Goal: Transaction & Acquisition: Obtain resource

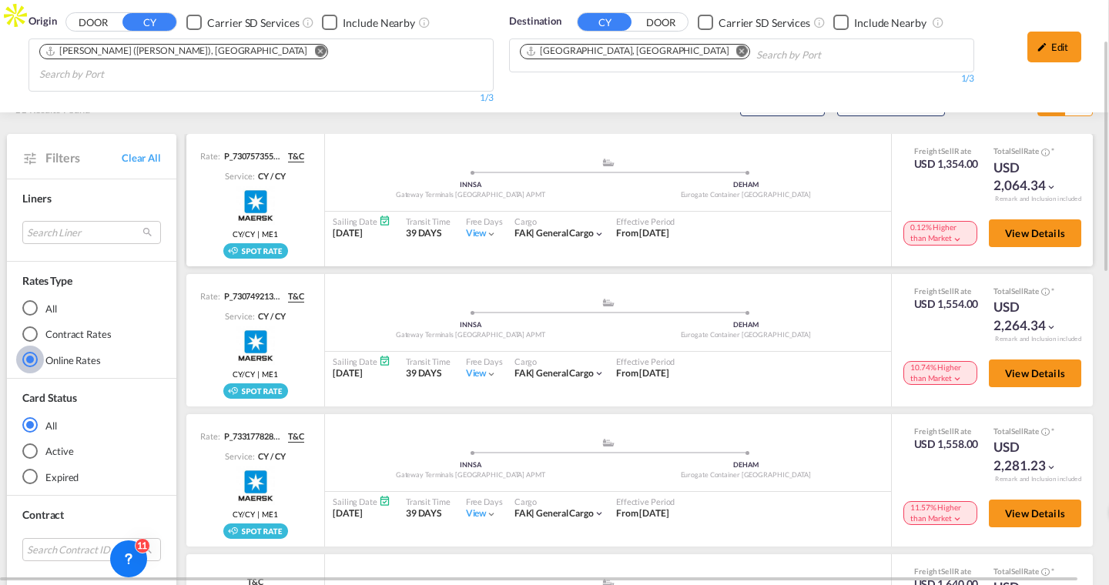
scroll to position [100, 3]
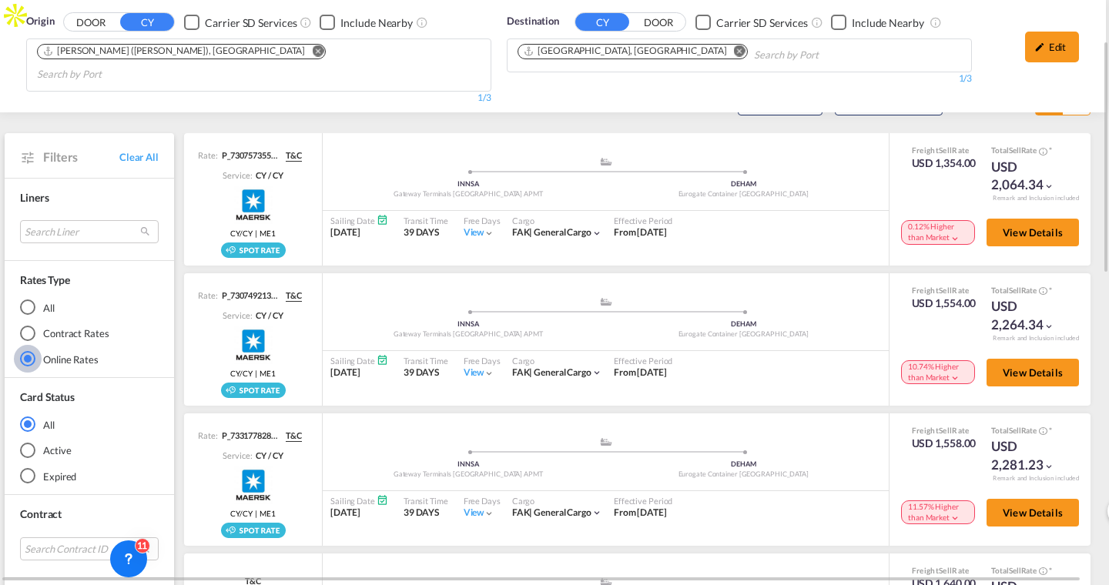
click at [60, 326] on md-radio-button "Contract Rates" at bounding box center [89, 333] width 139 height 15
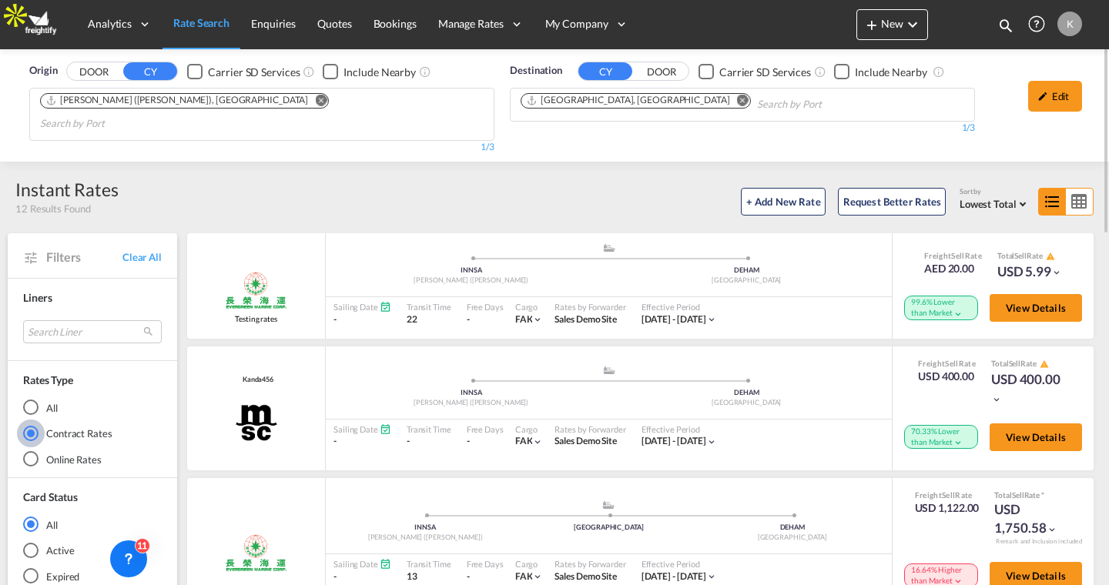
scroll to position [79, 0]
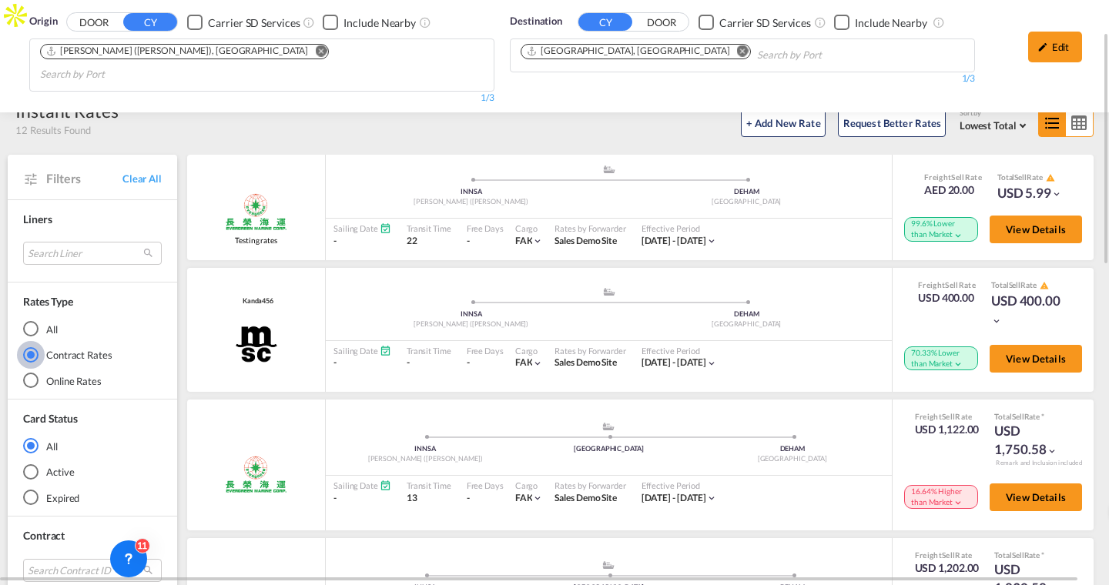
click at [51, 373] on md-radio-button "Online Rates" at bounding box center [92, 380] width 139 height 15
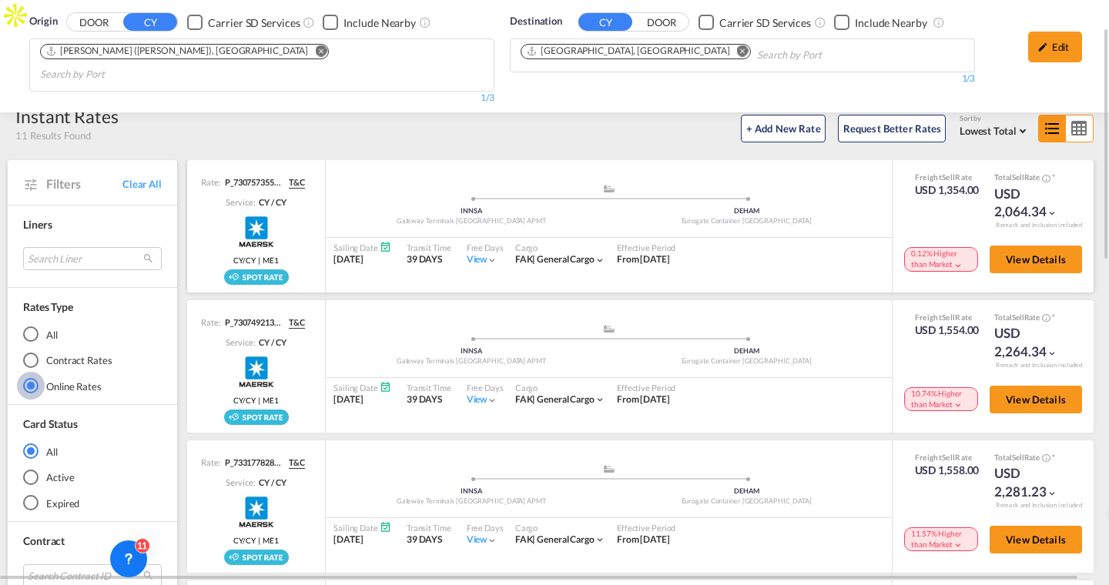
scroll to position [72, 0]
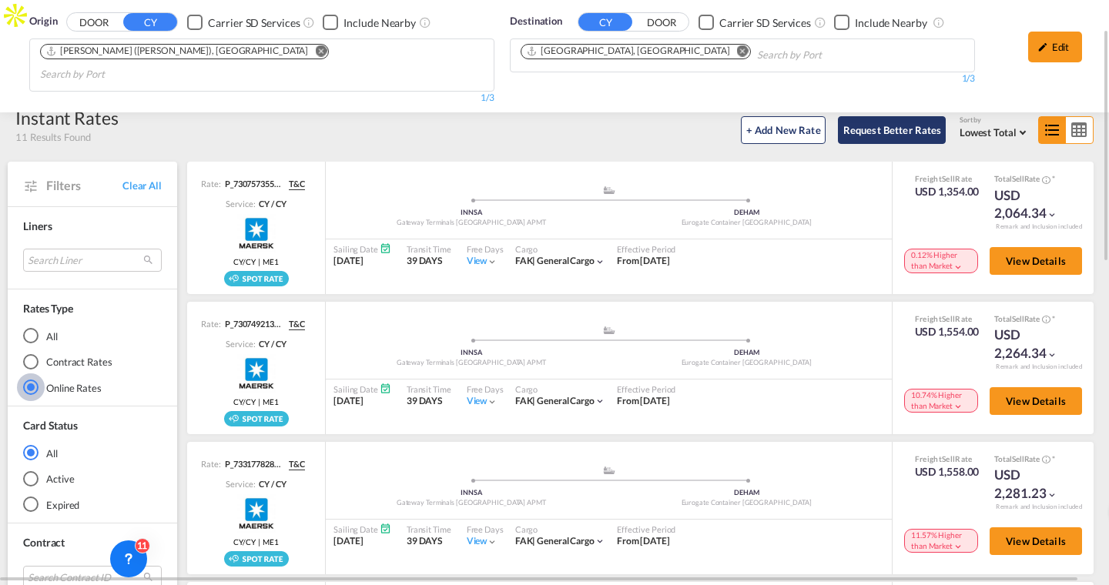
click at [878, 116] on button "Request Better Rates" at bounding box center [892, 130] width 108 height 28
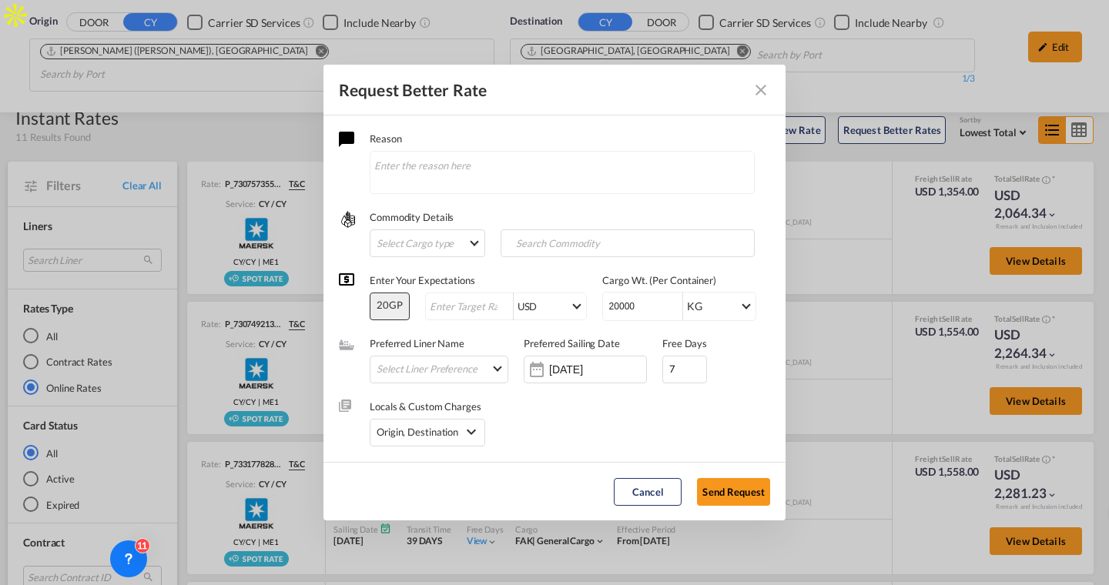
click at [761, 94] on md-icon "Close dialog" at bounding box center [760, 90] width 18 height 18
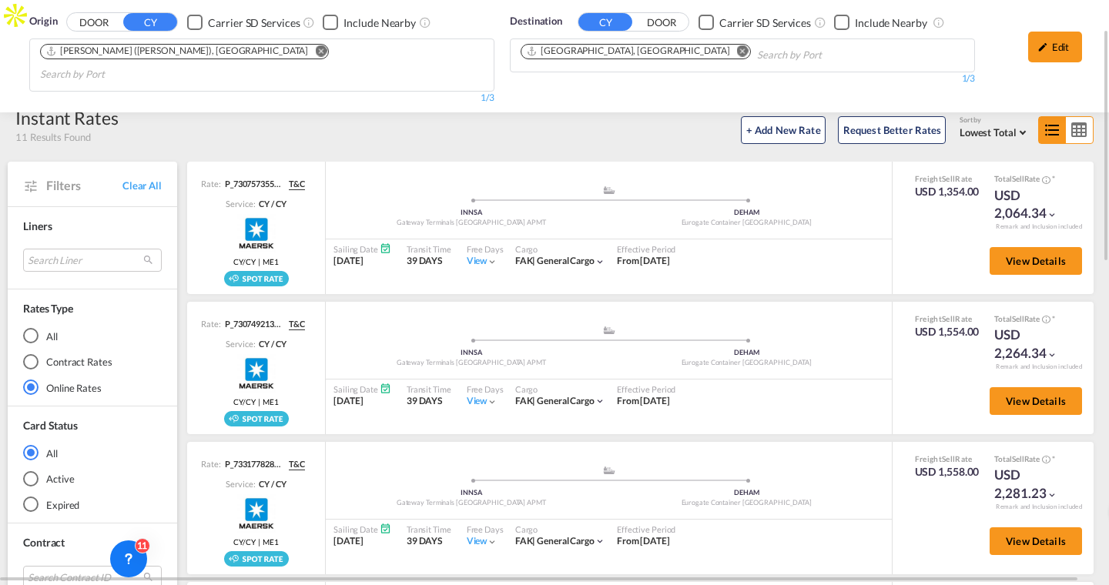
click at [1076, 117] on md-icon "icon-table-large" at bounding box center [1078, 130] width 27 height 26
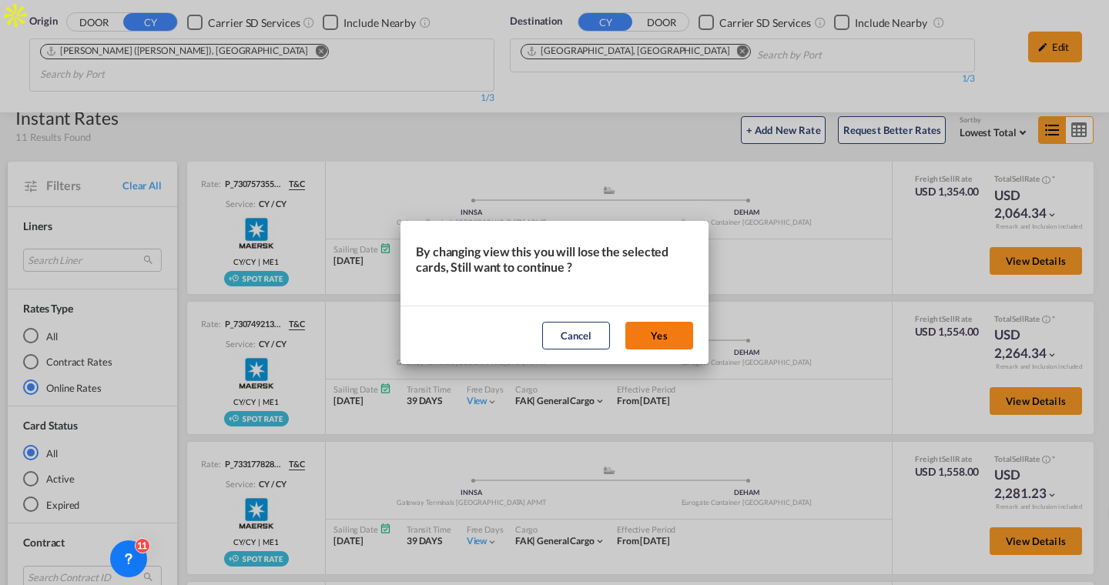
click at [643, 336] on button "Yes" at bounding box center [659, 336] width 68 height 28
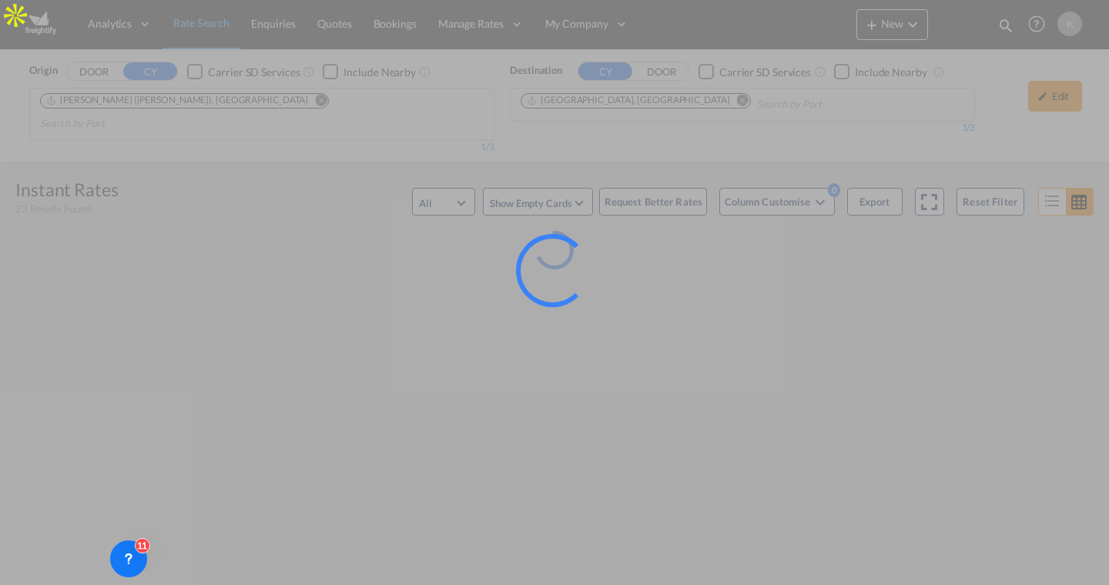
scroll to position [0, 0]
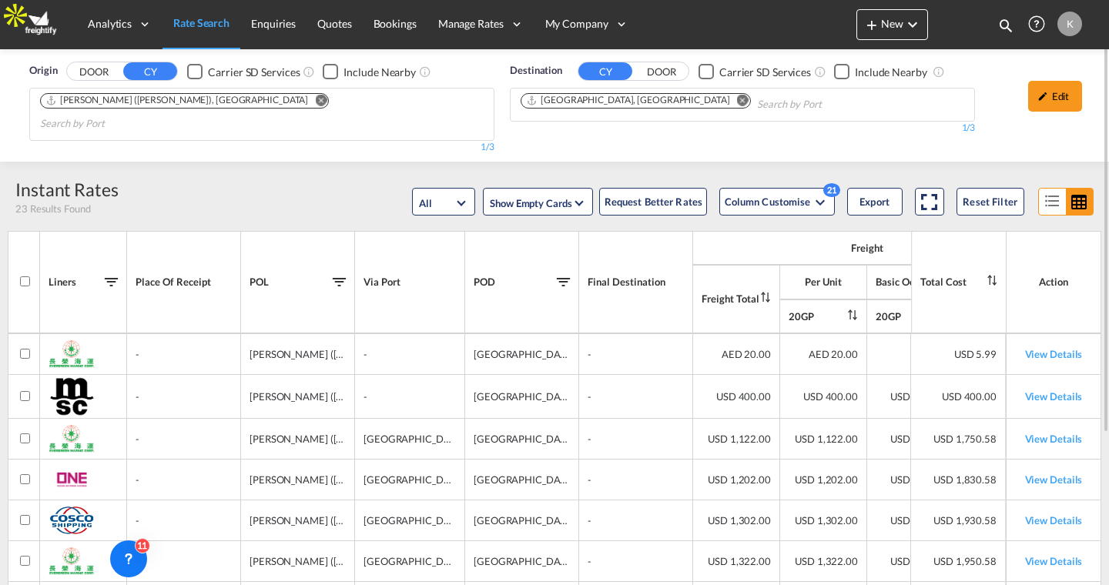
click at [1055, 189] on md-icon "icon-format-list-bulleted" at bounding box center [1051, 202] width 27 height 26
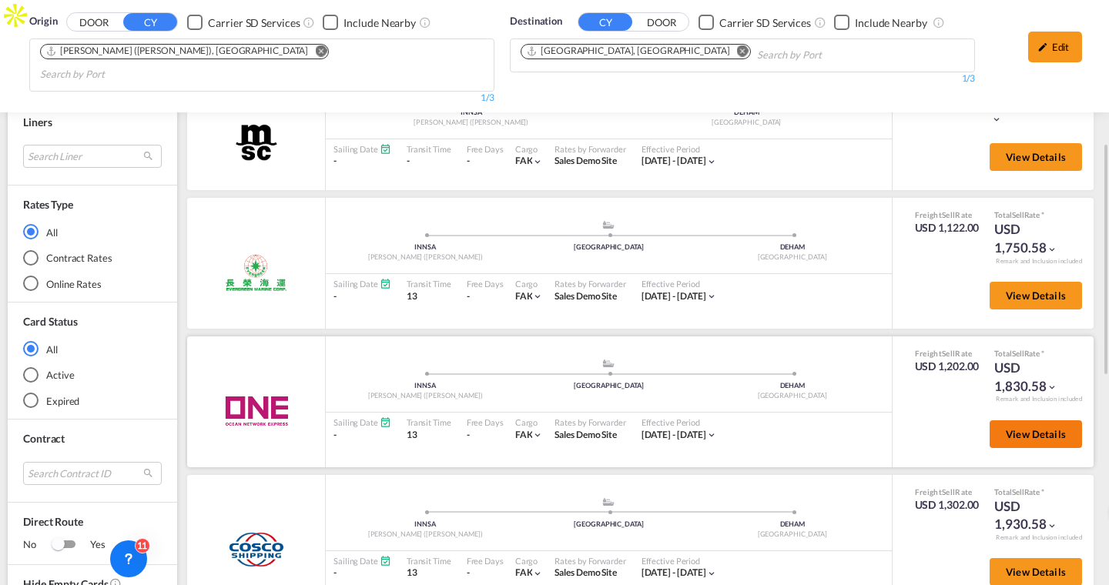
scroll to position [303, 0]
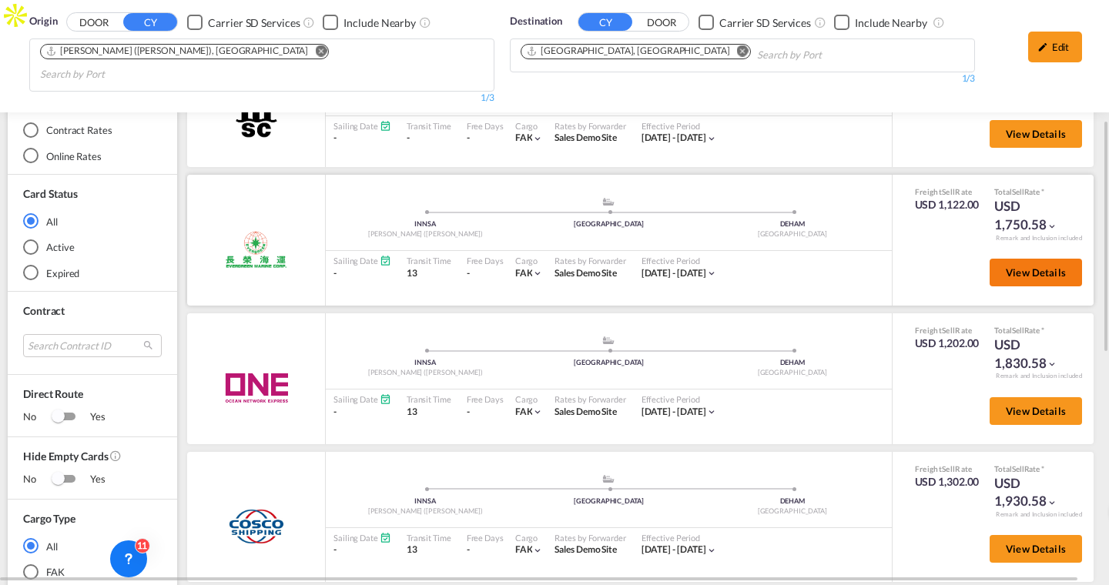
click at [1015, 259] on button "View Details" at bounding box center [1035, 273] width 92 height 28
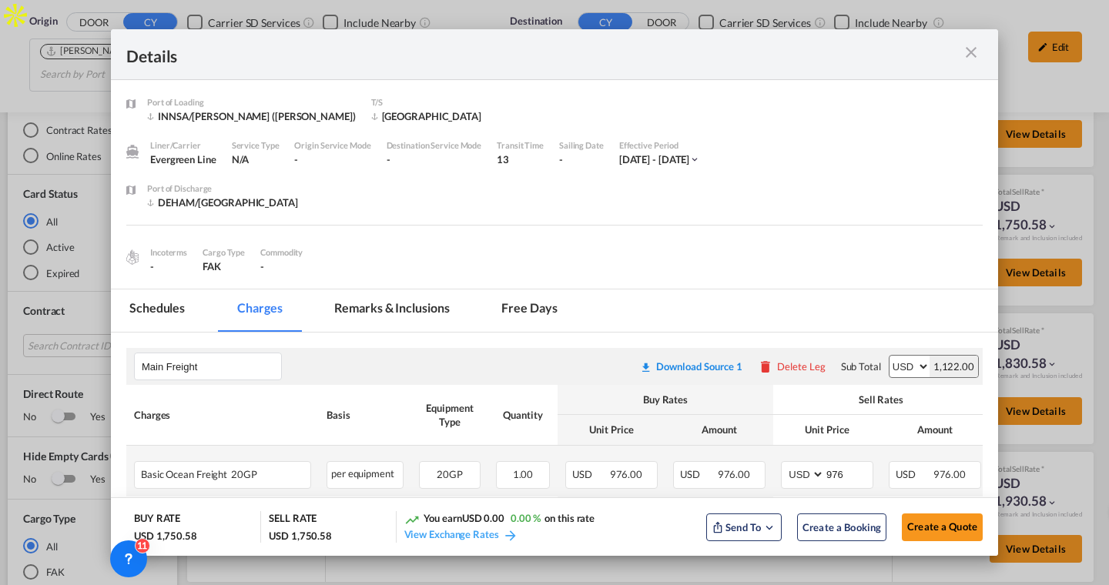
scroll to position [297, 0]
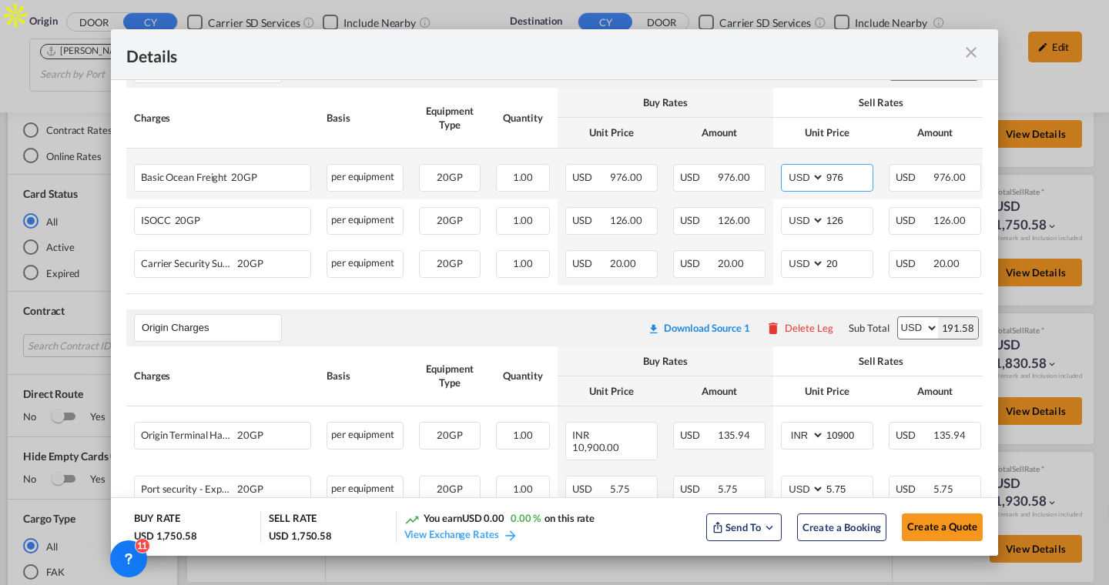
click at [848, 182] on input "976" at bounding box center [848, 176] width 48 height 23
click at [852, 180] on input "976" at bounding box center [848, 176] width 48 height 23
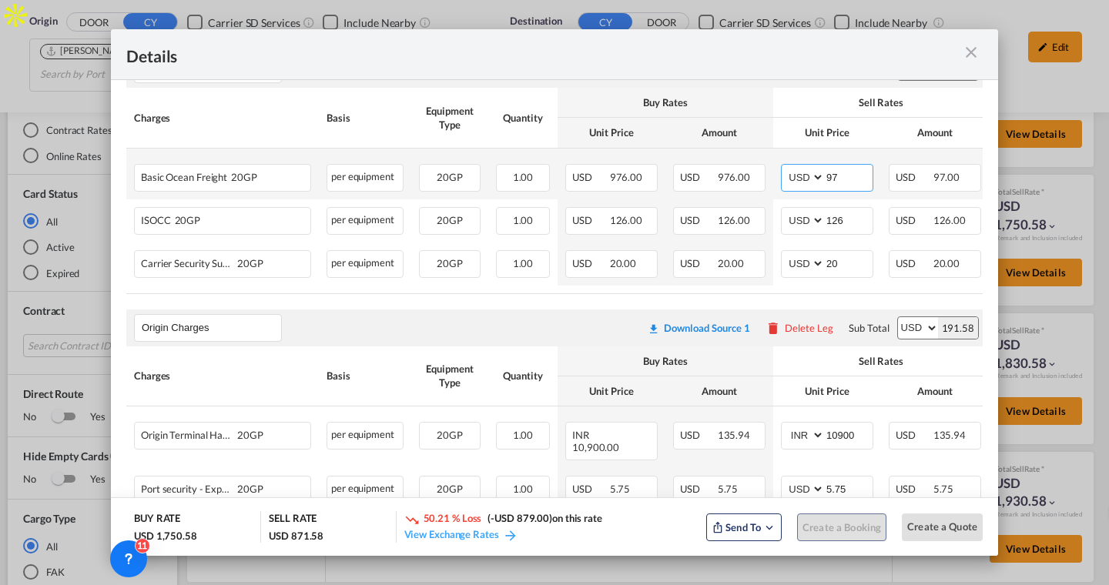
type input "9"
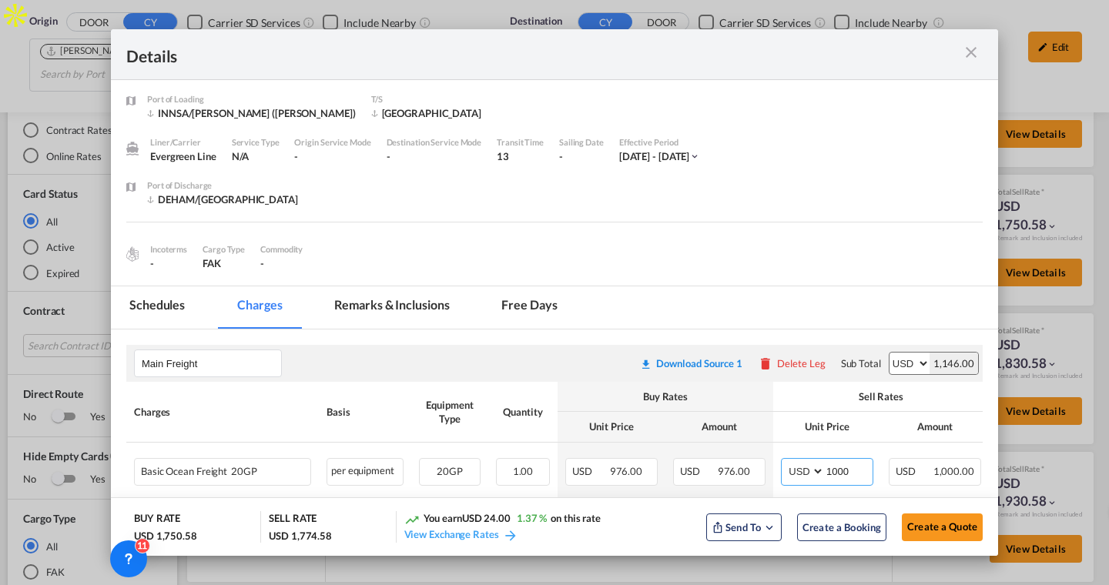
scroll to position [0, 0]
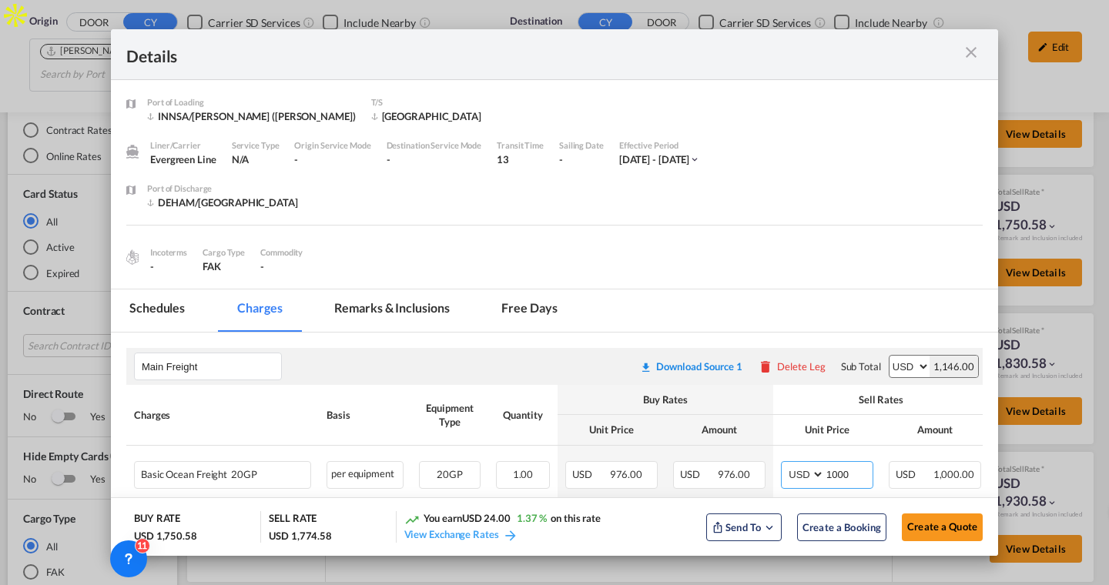
type input "1000"
click at [194, 312] on md-tab-item "Schedules" at bounding box center [157, 310] width 92 height 42
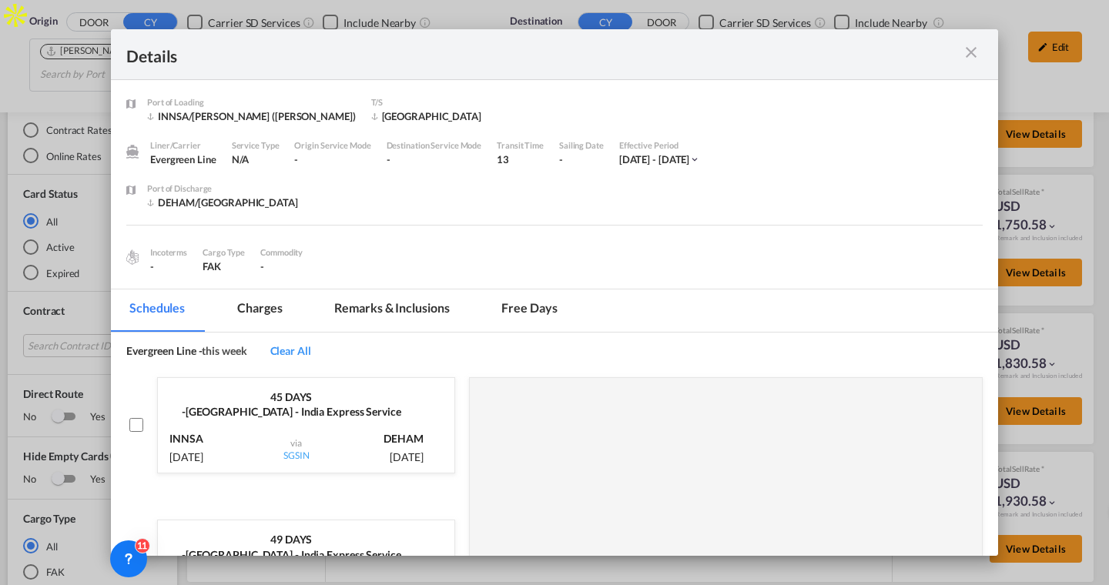
scroll to position [247, 0]
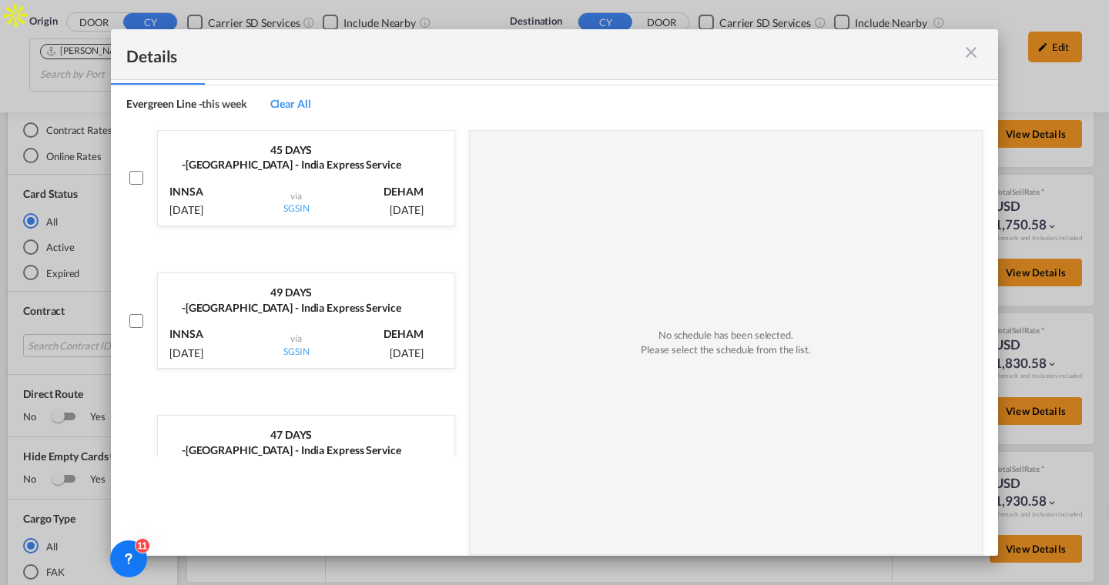
click at [337, 180] on div "INNSA 10 Sep, 2025 via SGSIN DEHAM 25 Oct, 2025" at bounding box center [306, 198] width 296 height 53
checkbox input "true"
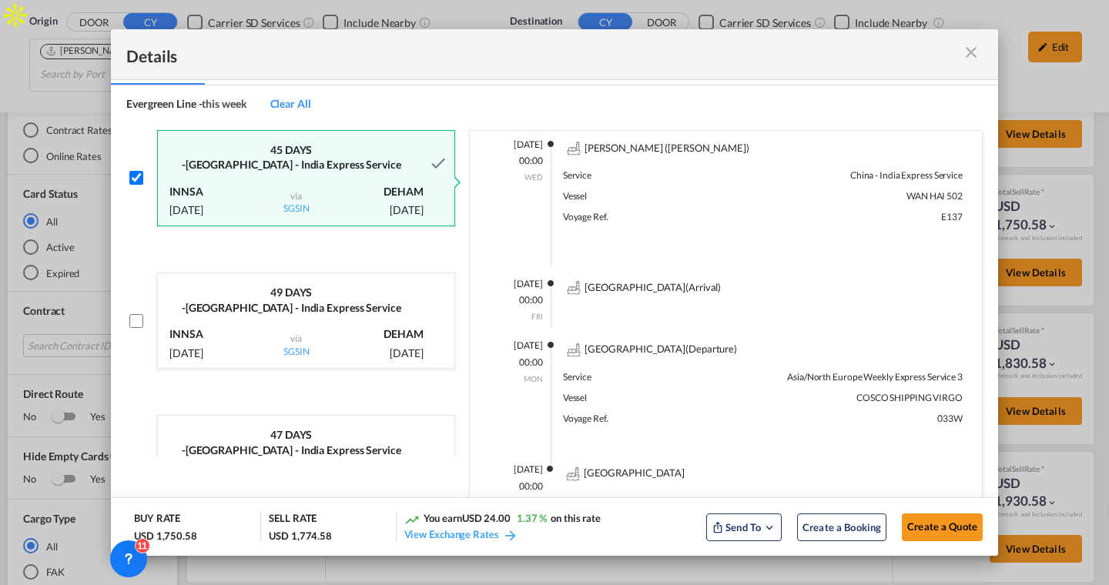
click at [293, 325] on p "via SGSIN" at bounding box center [296, 342] width 26 height 34
checkbox input "true"
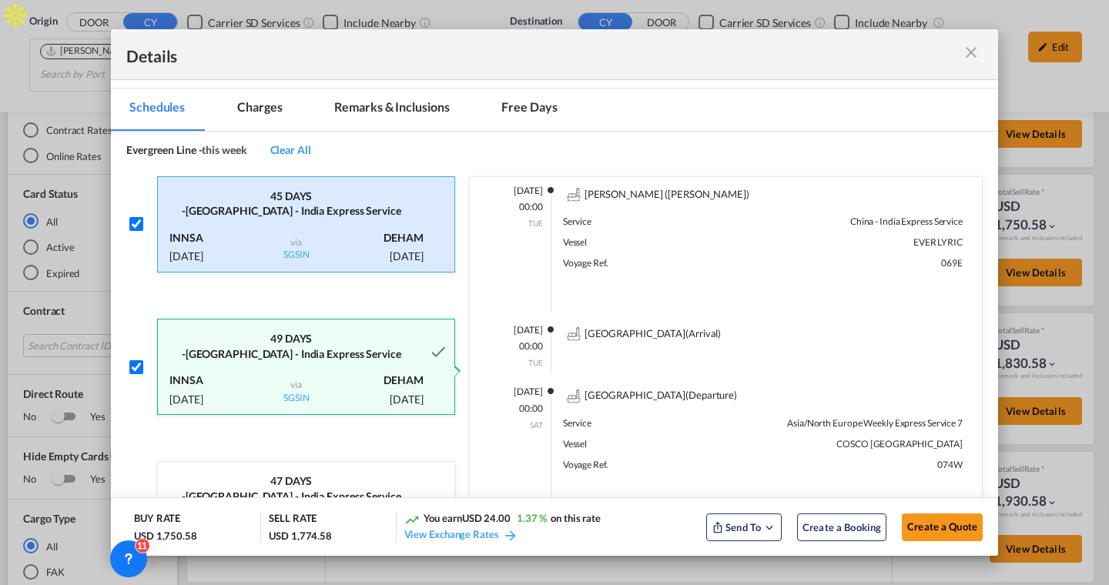
scroll to position [183, 0]
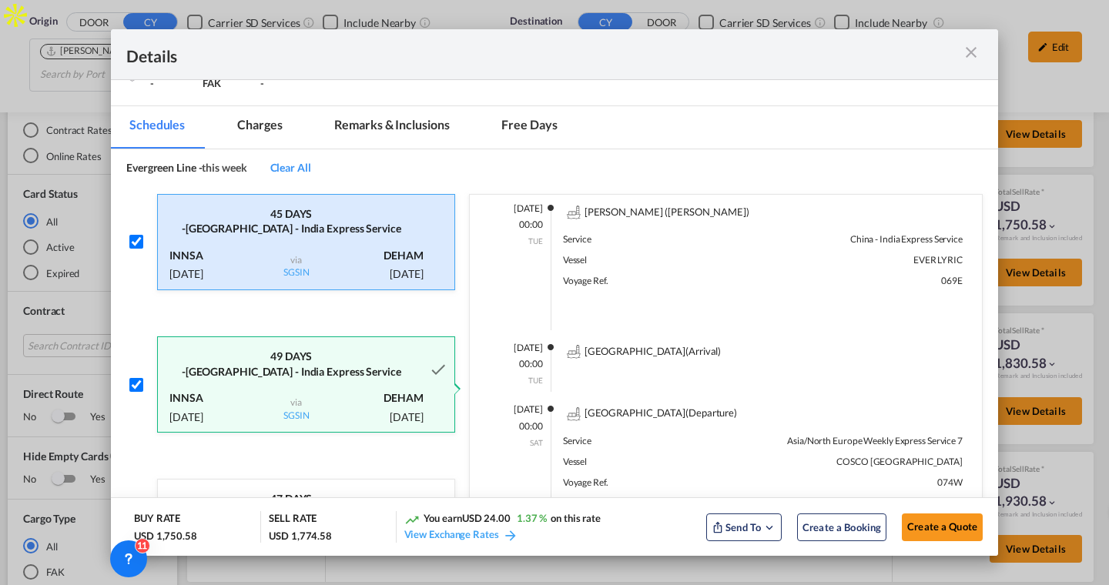
click at [271, 122] on md-tab-item "Charges" at bounding box center [260, 127] width 82 height 42
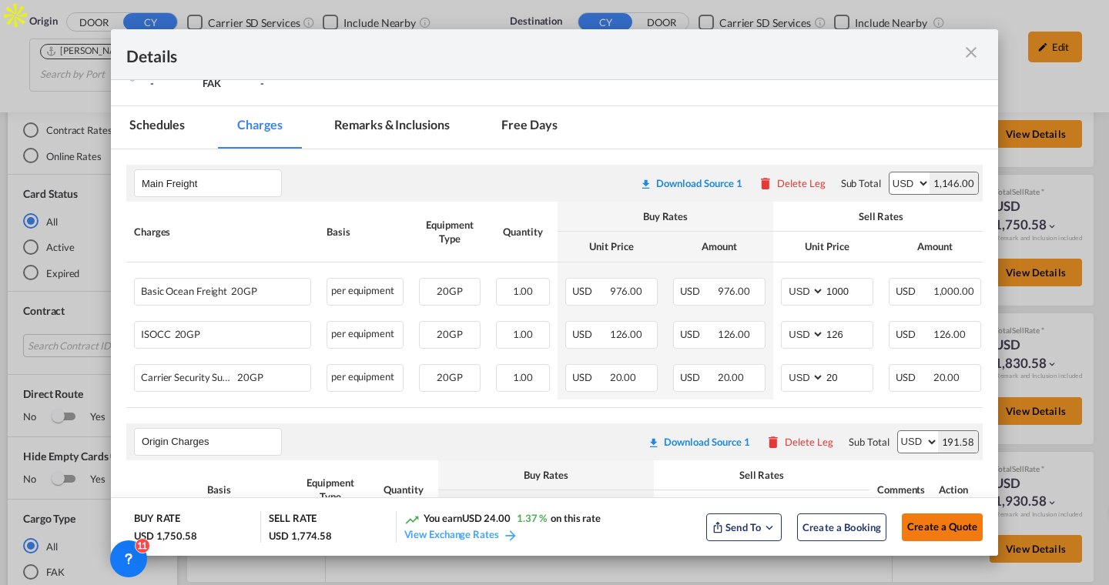
click at [934, 524] on span "Create a Quote" at bounding box center [942, 526] width 70 height 12
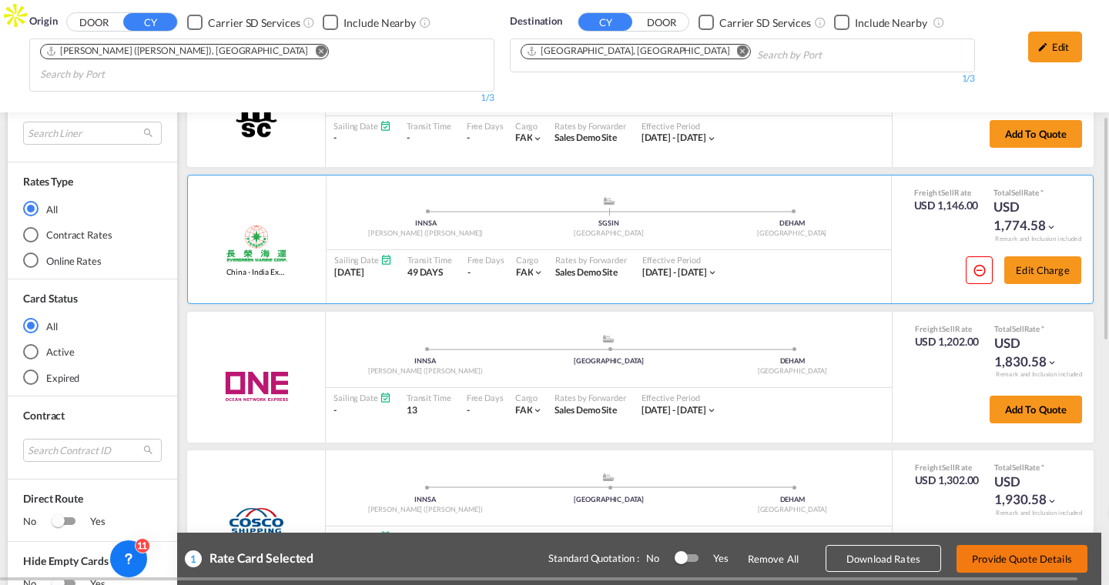
click at [971, 560] on button "Provide Quote Details" at bounding box center [1021, 559] width 131 height 28
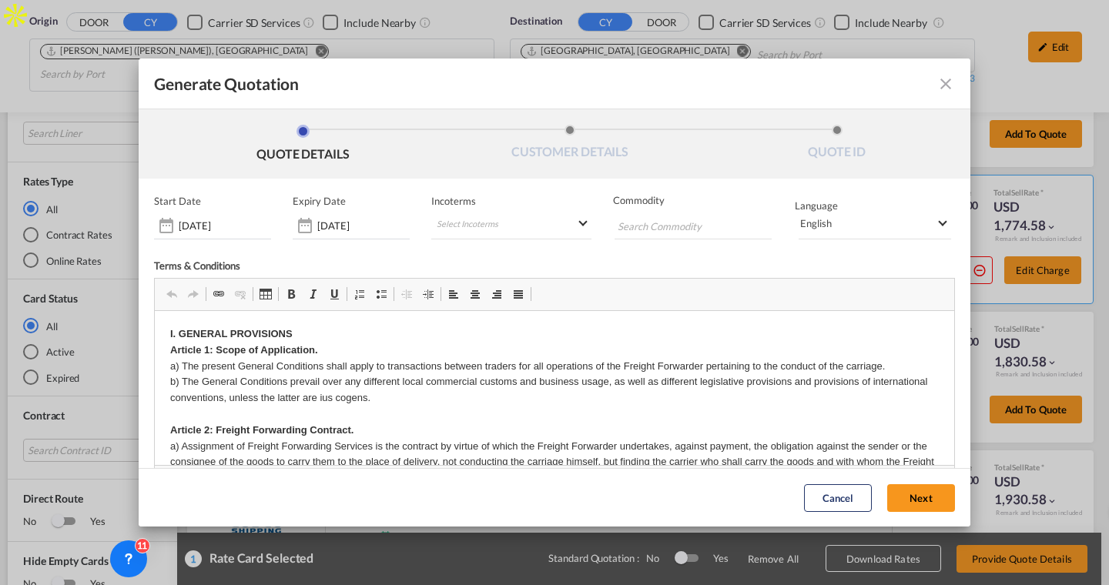
scroll to position [0, 0]
click at [897, 495] on button "Next" at bounding box center [921, 498] width 68 height 28
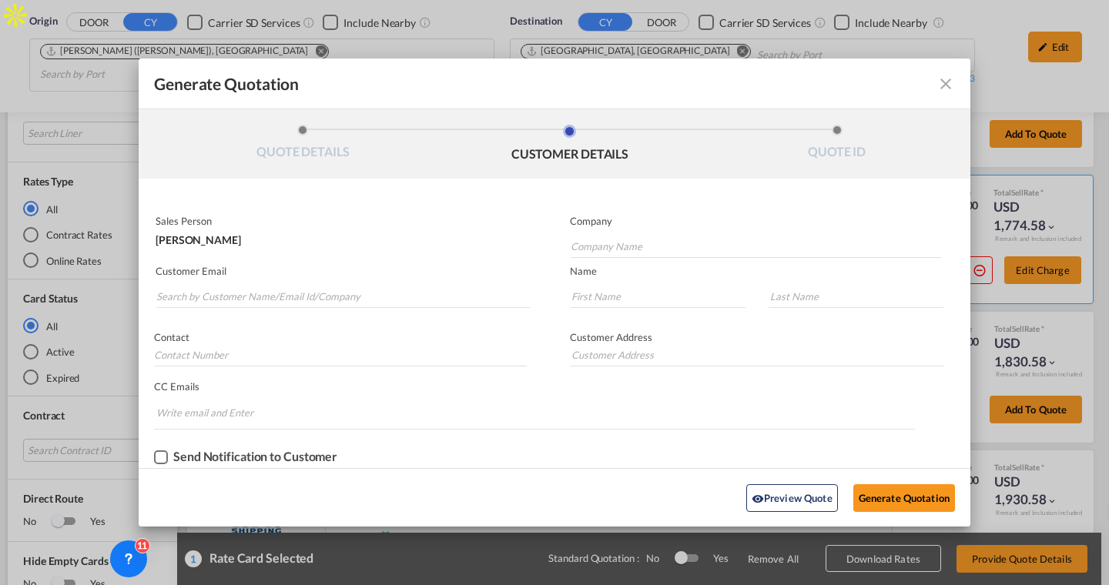
click at [942, 83] on md-icon "icon-close fg-AAA8AD cursor m-0" at bounding box center [945, 84] width 18 height 18
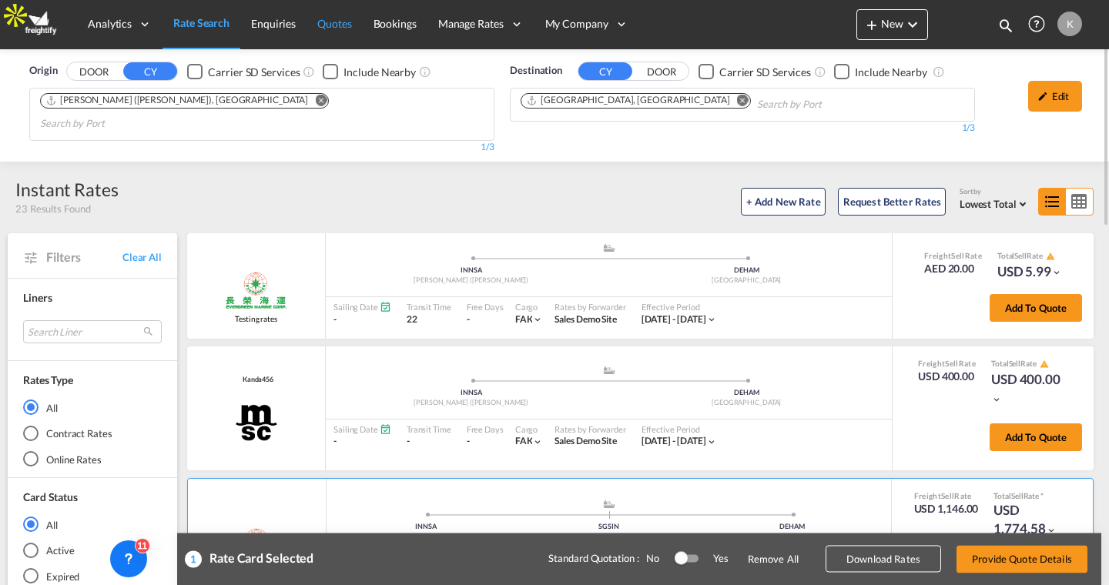
click at [341, 22] on span "Quotes" at bounding box center [334, 23] width 34 height 13
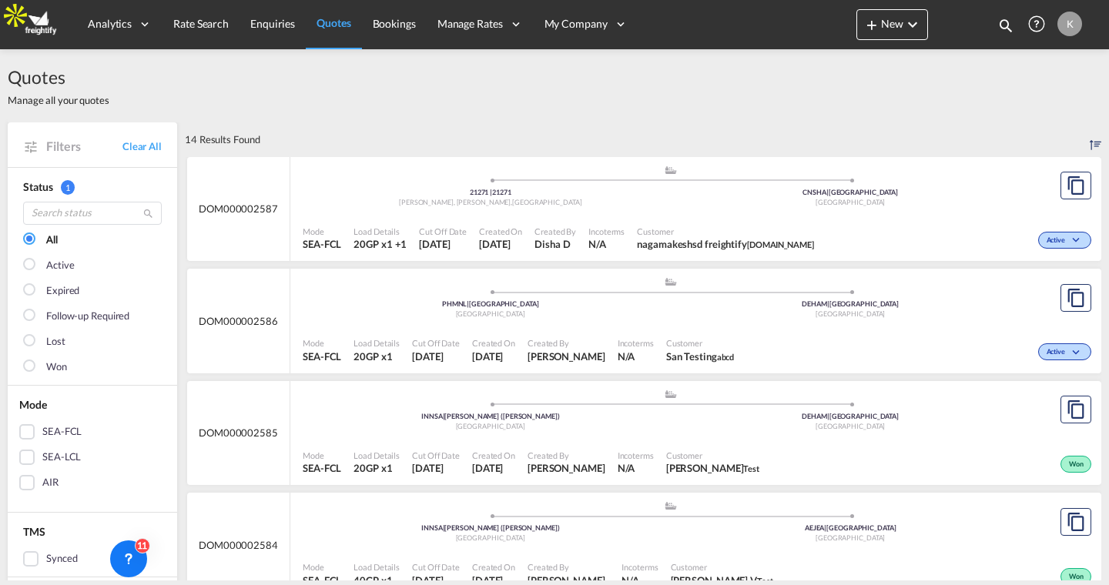
click at [631, 212] on div ".a{fill:#aaa8ad;} .a{fill:#aaa8ad;} 21271 | 21271 Asendorf, Hanstedt , Germany …" at bounding box center [670, 190] width 735 height 50
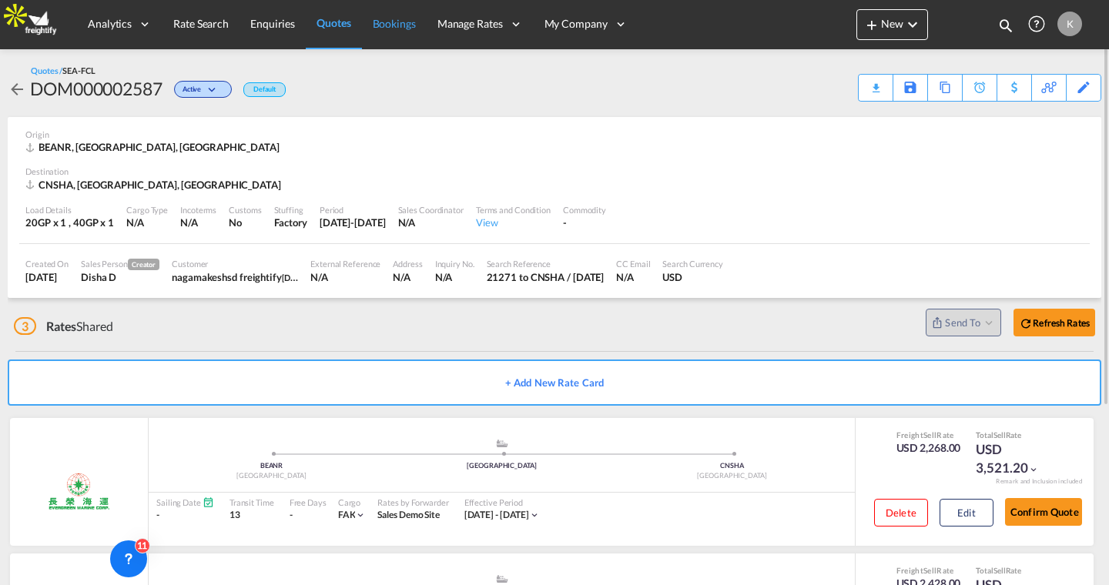
click at [412, 29] on span "Bookings" at bounding box center [394, 23] width 43 height 13
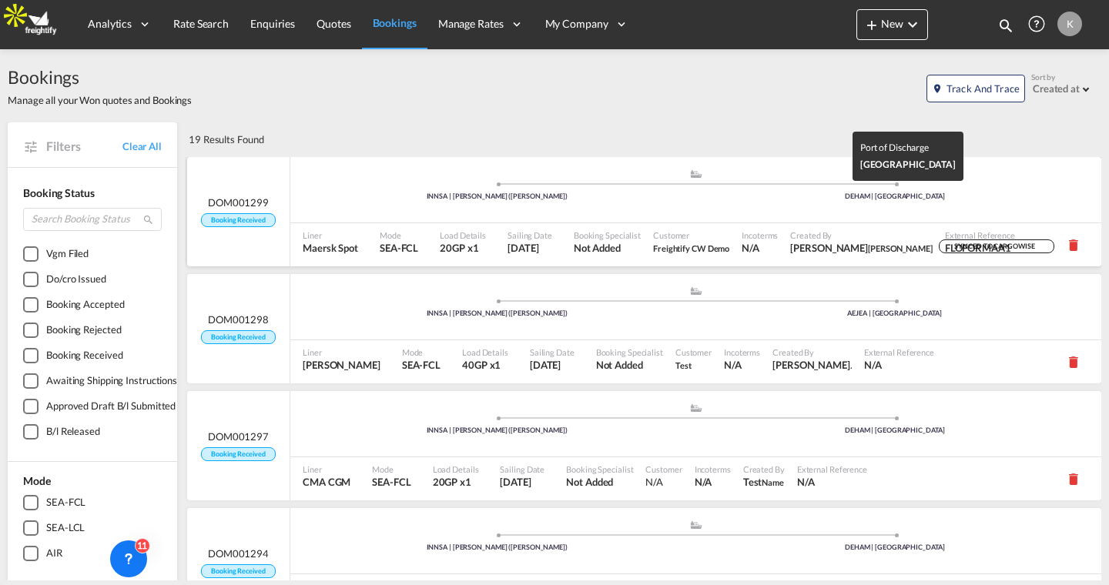
click at [758, 195] on div "DEHAM | Hamburg" at bounding box center [895, 197] width 398 height 10
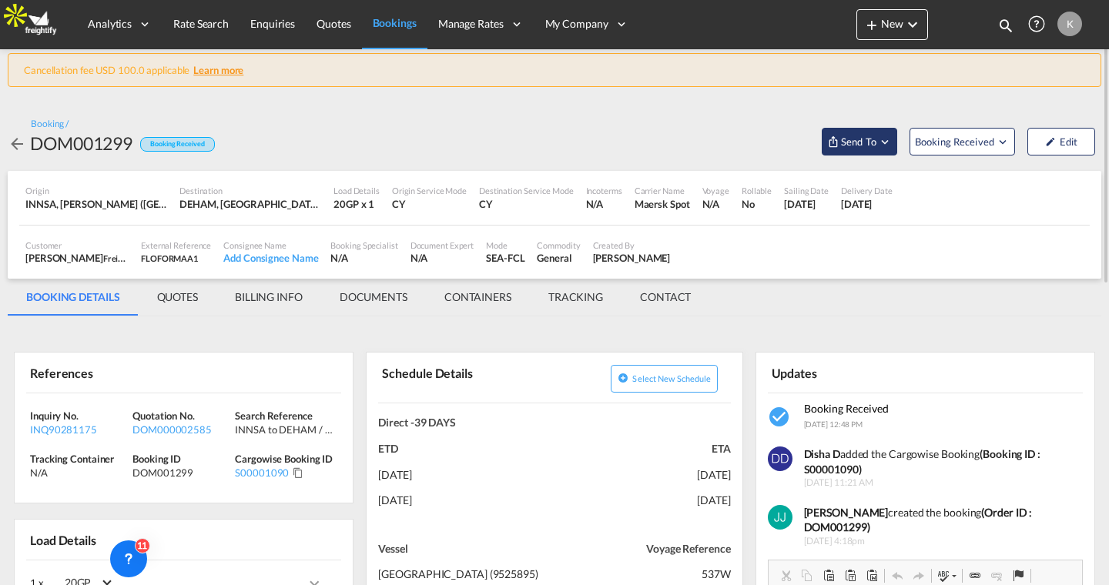
click at [856, 135] on span "Send To" at bounding box center [858, 141] width 38 height 15
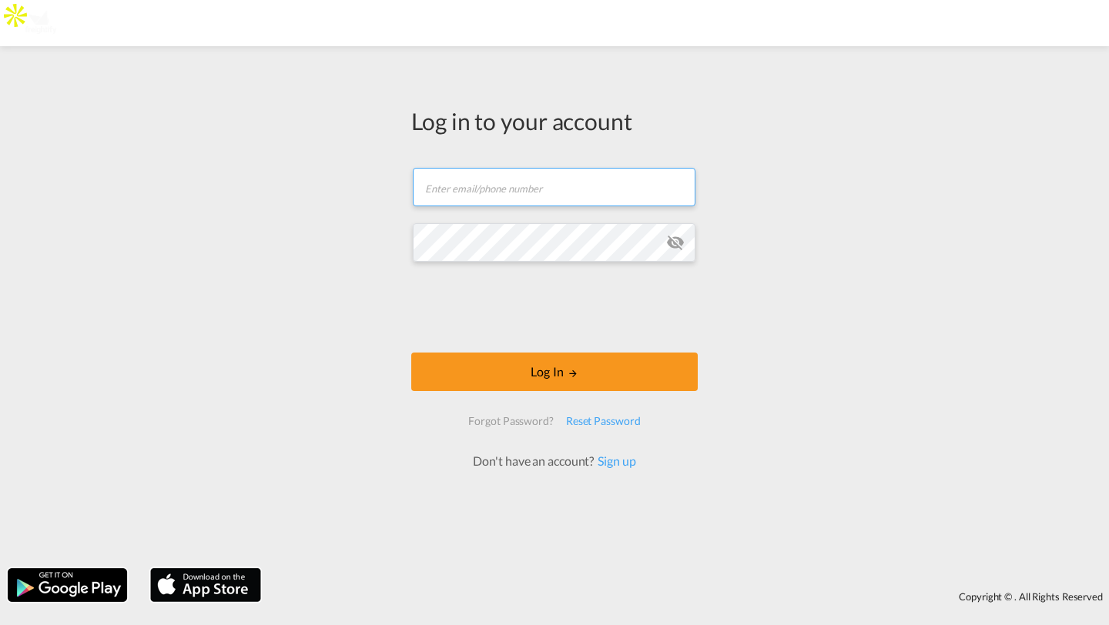
type input "[PERSON_NAME][EMAIL_ADDRESS][DOMAIN_NAME]"
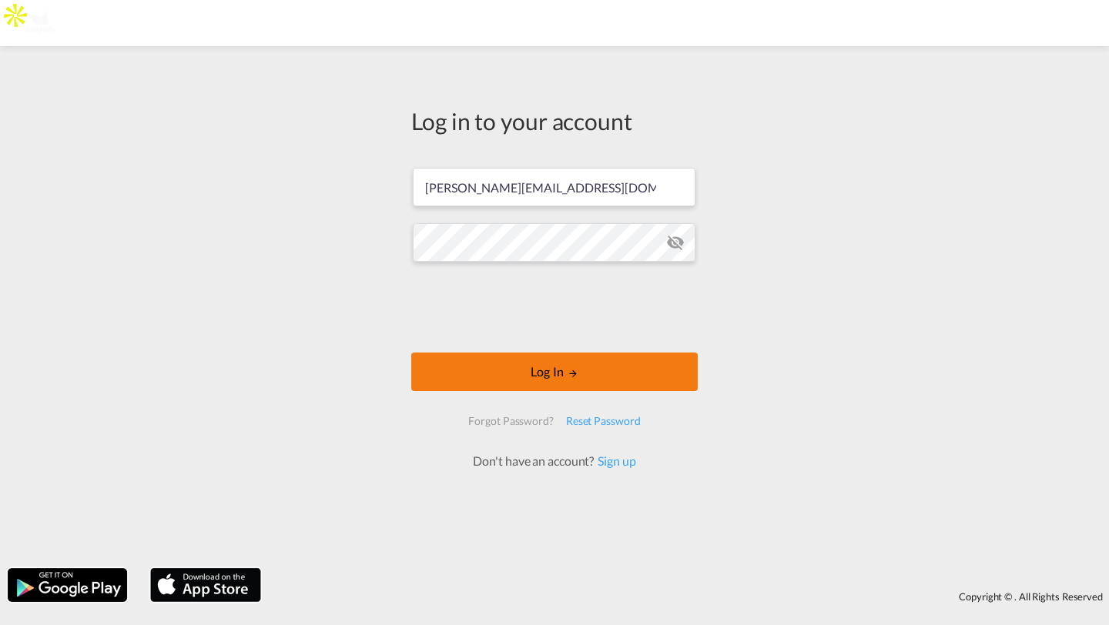
click at [467, 370] on button "Log In" at bounding box center [554, 372] width 286 height 38
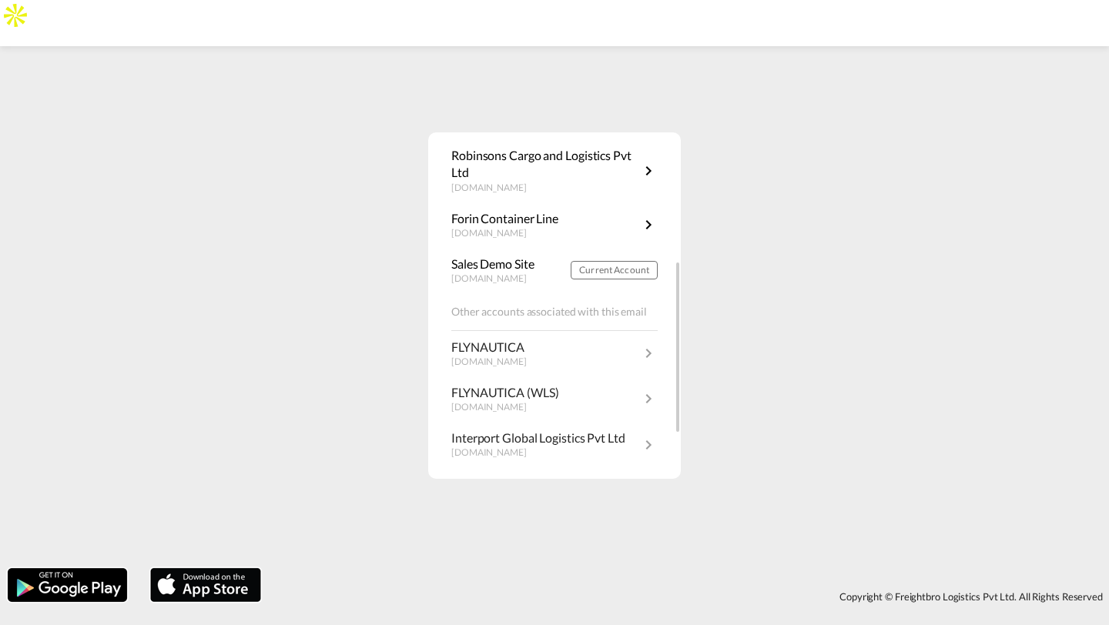
scroll to position [256, 0]
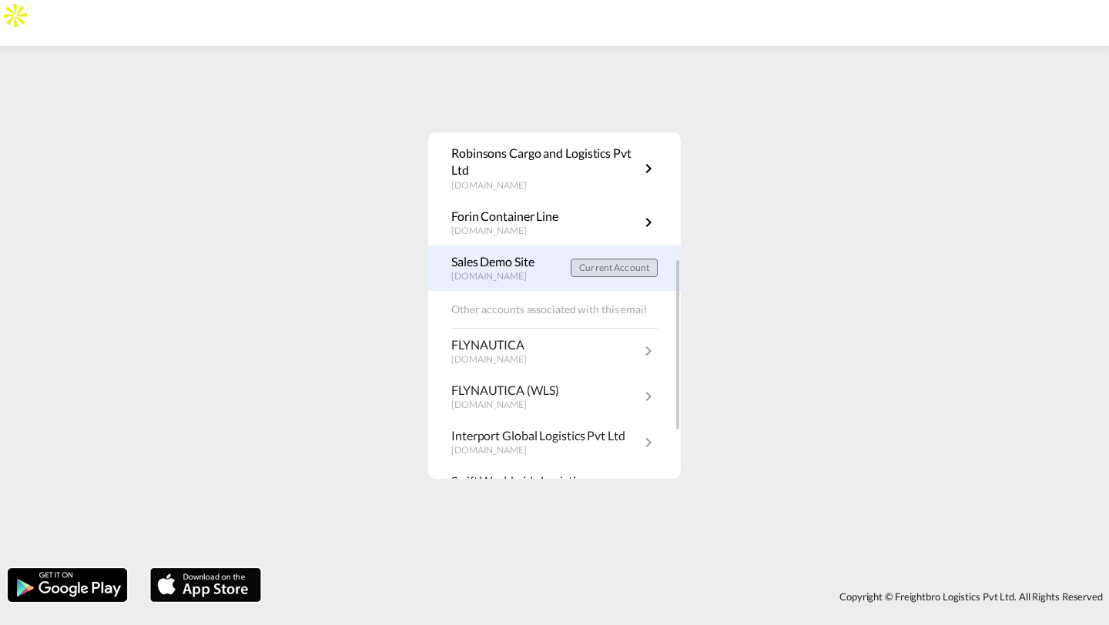
click at [584, 274] on button "Current Account" at bounding box center [613, 268] width 87 height 18
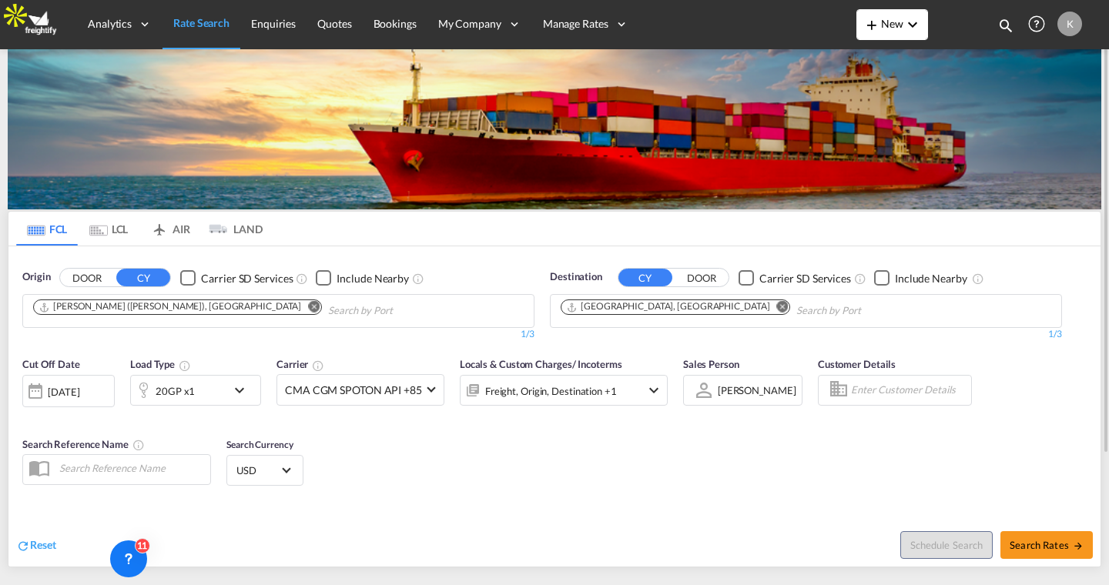
click at [888, 29] on span "New" at bounding box center [891, 23] width 59 height 13
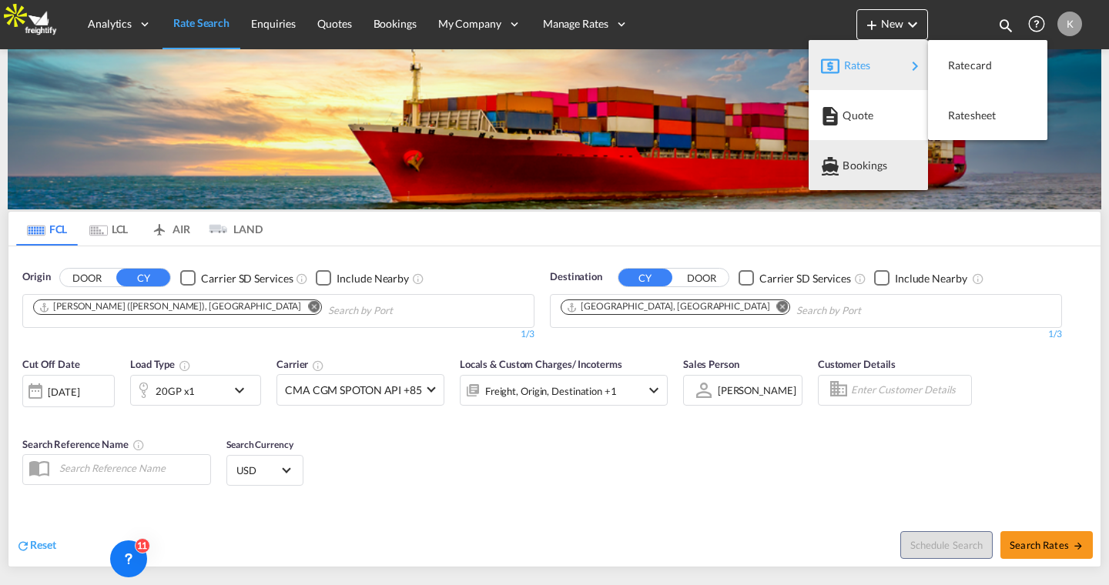
click at [610, 224] on md-backdrop at bounding box center [554, 292] width 1109 height 585
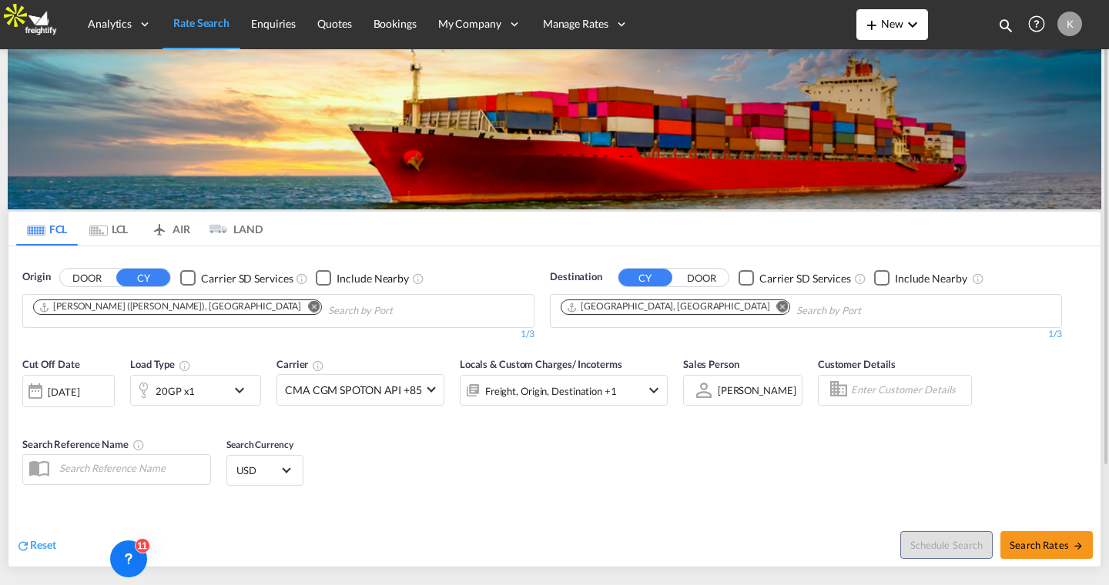
click at [886, 33] on button "New" at bounding box center [892, 24] width 72 height 31
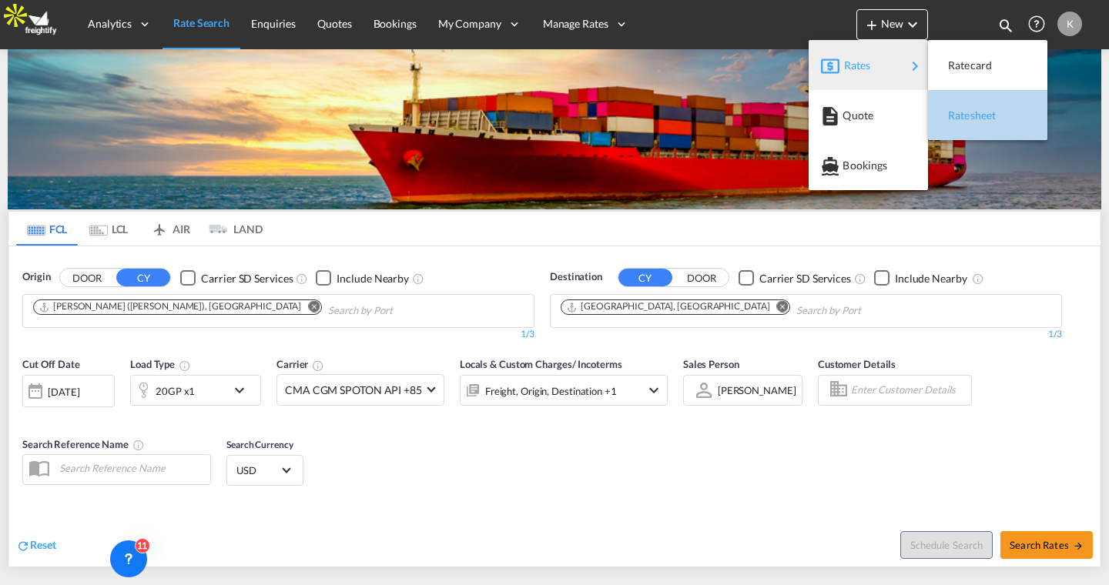
click at [965, 119] on span "Ratesheet" at bounding box center [956, 115] width 17 height 31
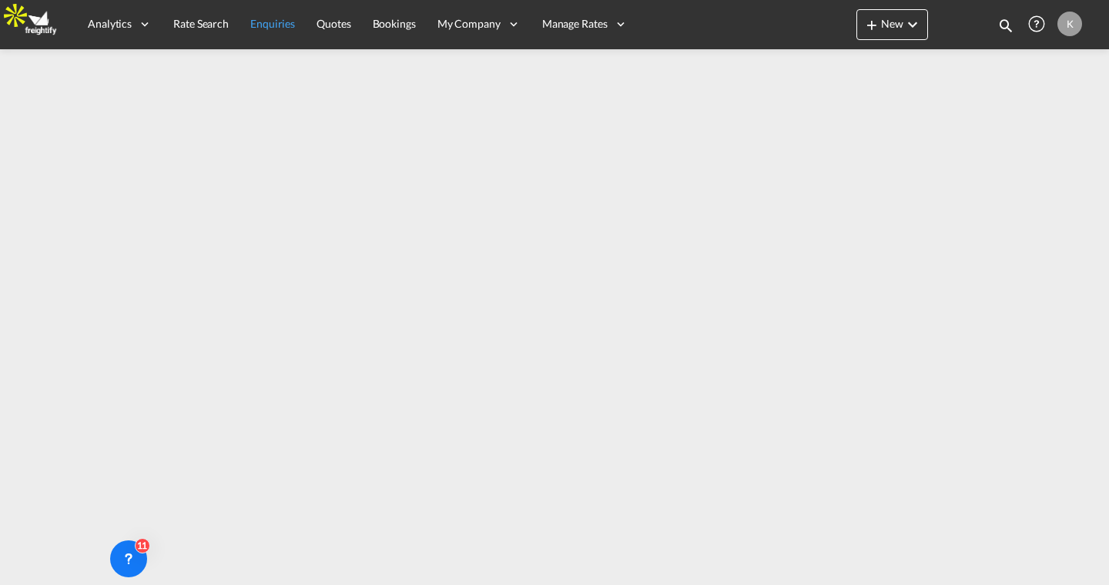
click at [263, 28] on span "Enquiries" at bounding box center [272, 23] width 45 height 13
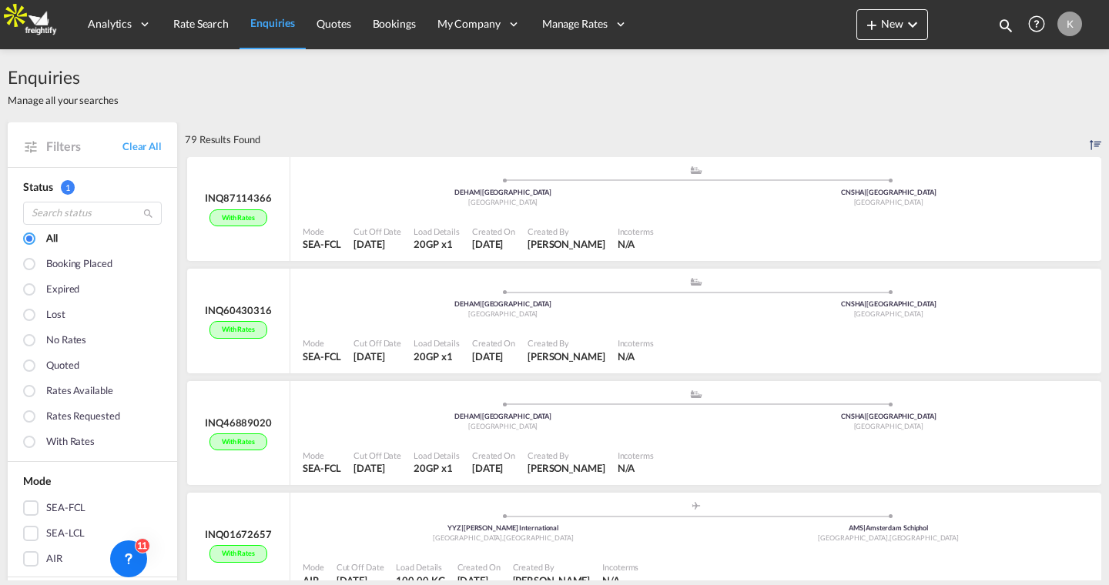
click at [53, 343] on div "No rates" at bounding box center [66, 341] width 40 height 17
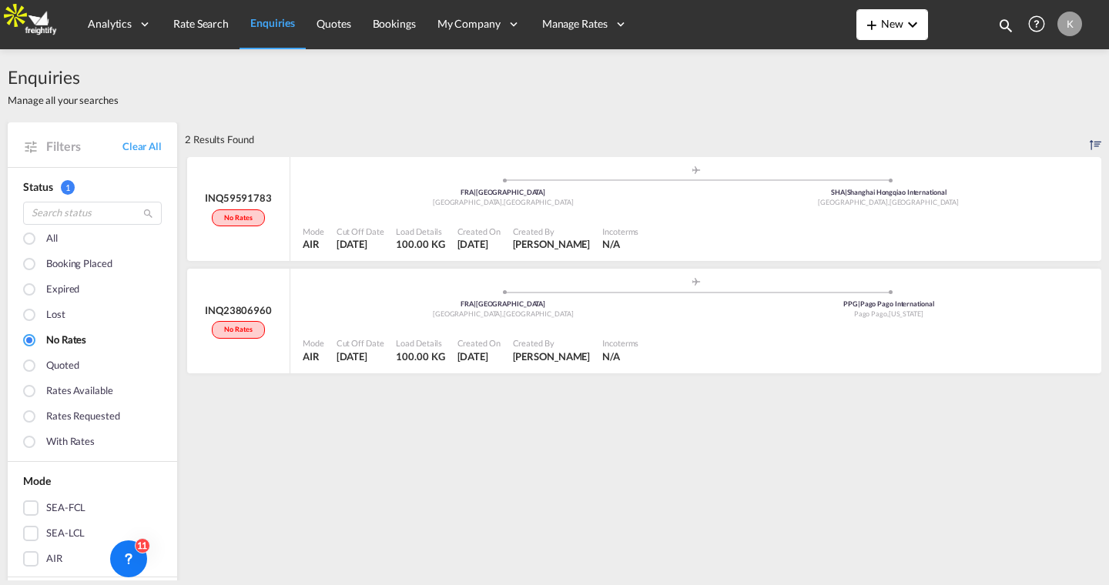
click at [895, 32] on button "New" at bounding box center [892, 24] width 72 height 31
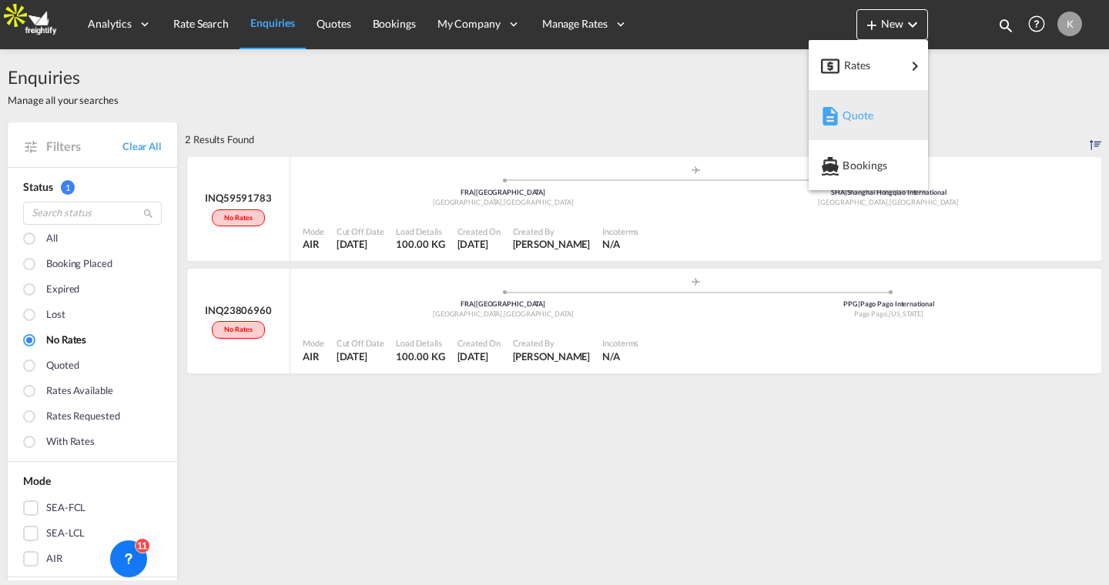
click at [862, 107] on div "Quote" at bounding box center [870, 115] width 57 height 38
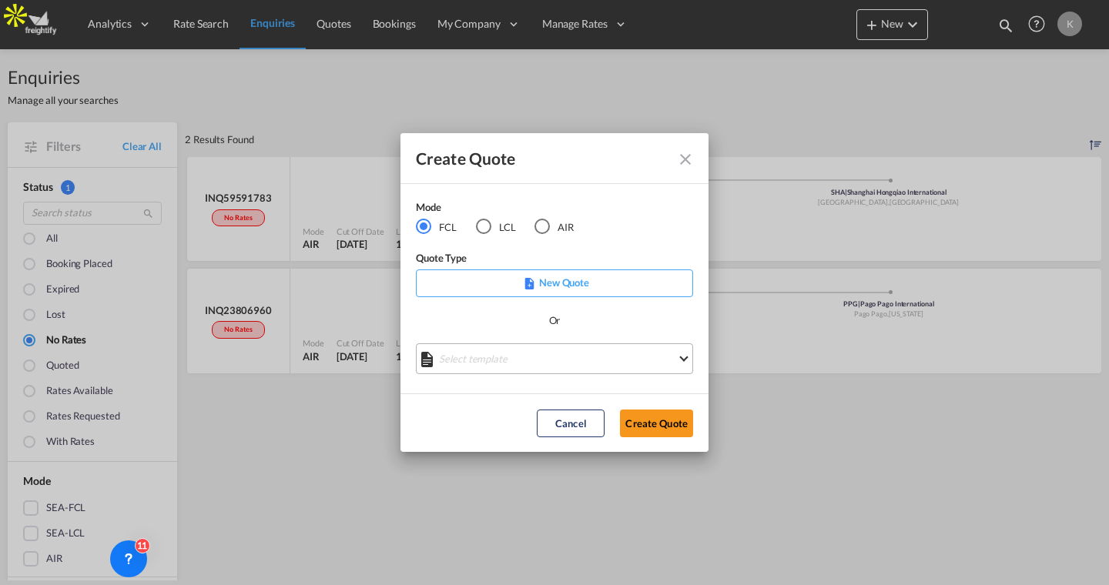
click at [490, 364] on md-select "Select template Ferraro - Milano Raquel Jimenez | 29 May 2025 Belindra Belindra…" at bounding box center [554, 358] width 277 height 31
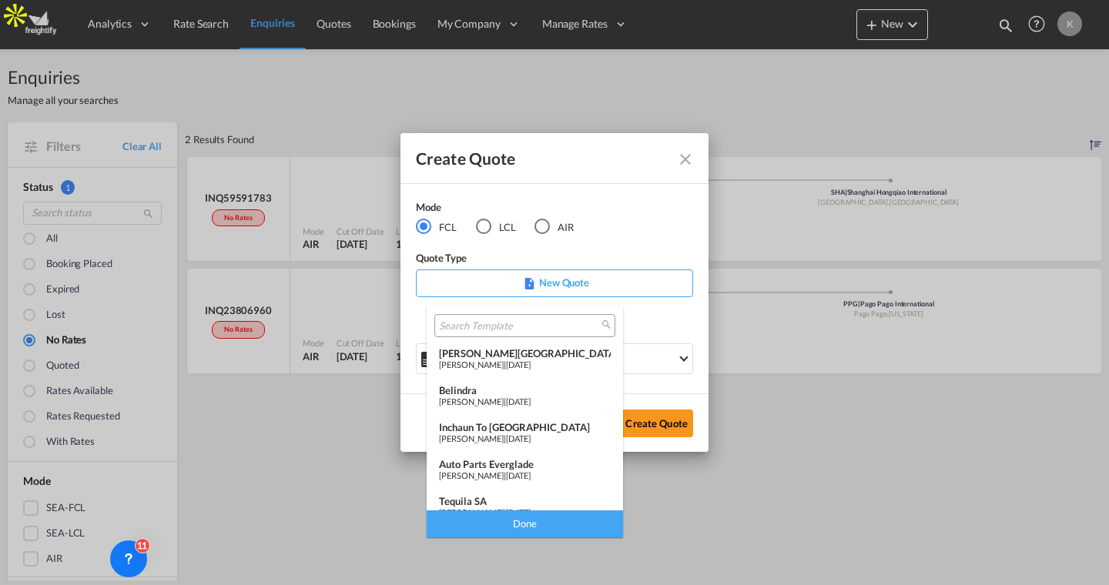
click at [604, 281] on md-backdrop at bounding box center [554, 292] width 1109 height 585
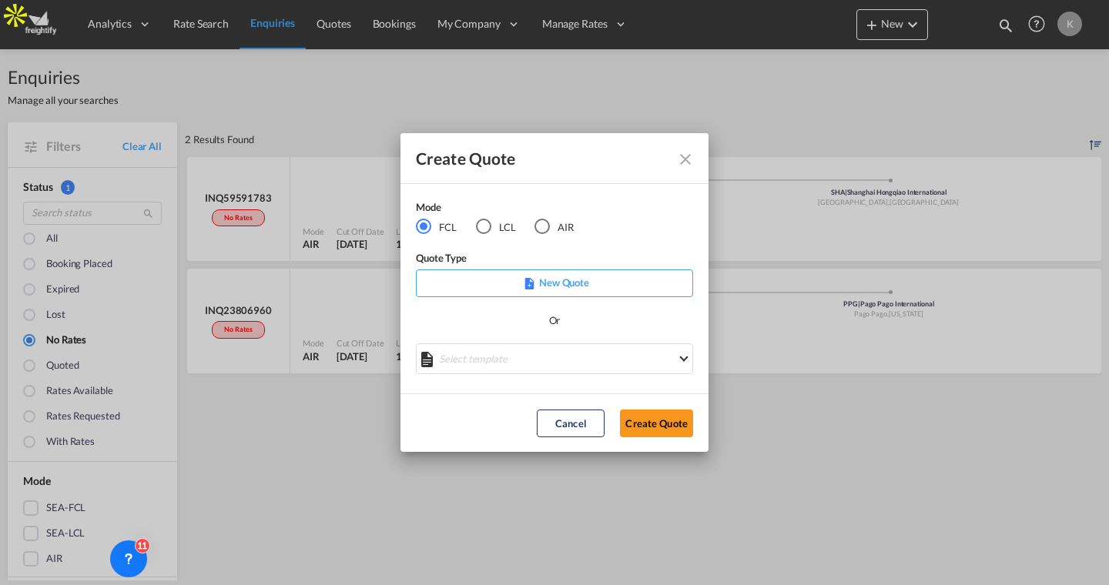
click at [604, 281] on p "New Quote" at bounding box center [554, 282] width 266 height 15
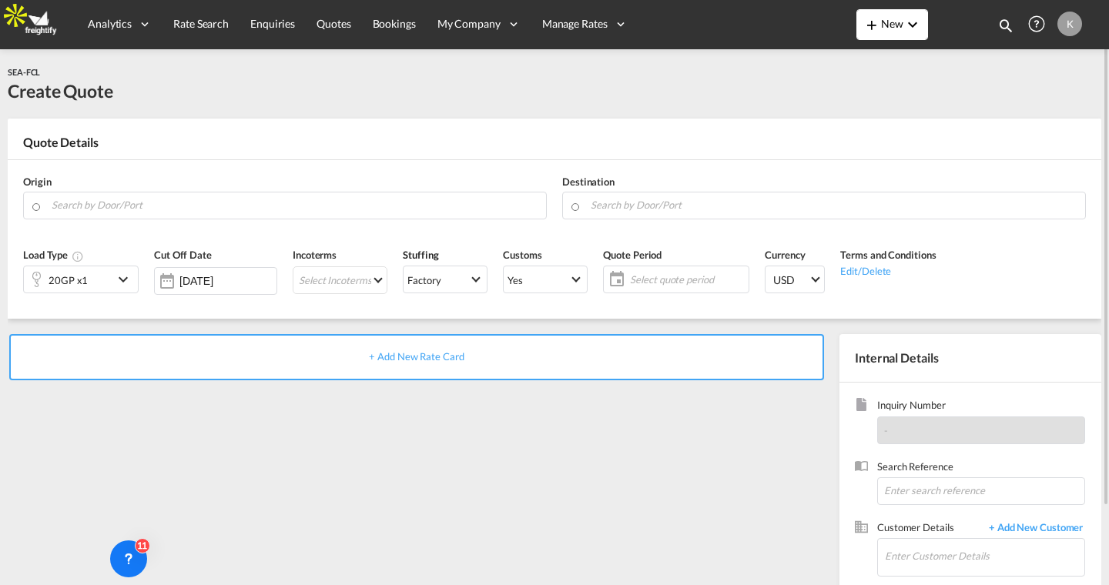
click at [885, 35] on button "New" at bounding box center [892, 24] width 72 height 31
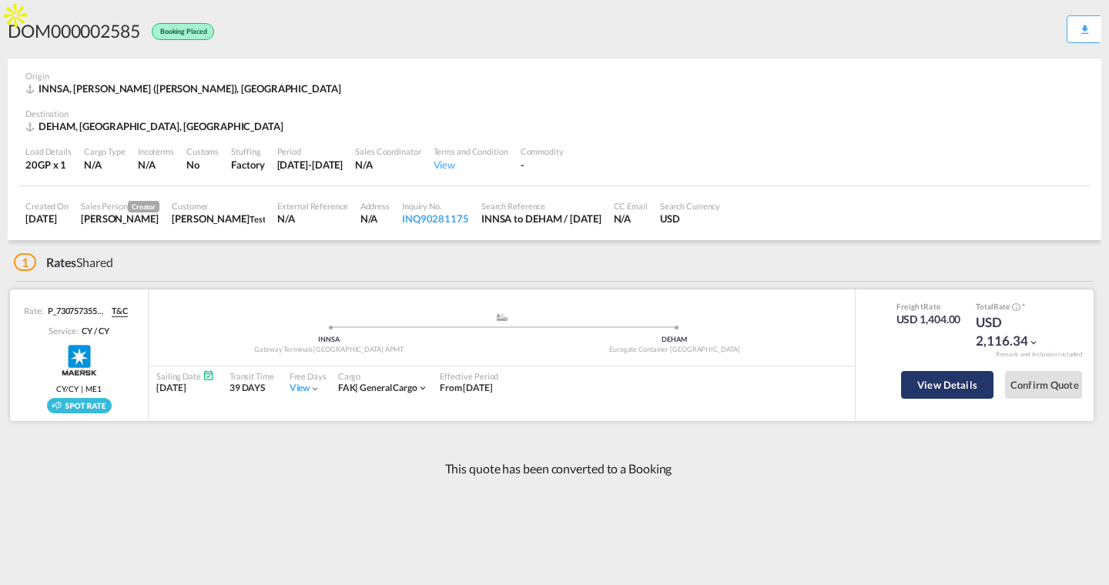
click at [907, 380] on button "View Details" at bounding box center [947, 385] width 92 height 28
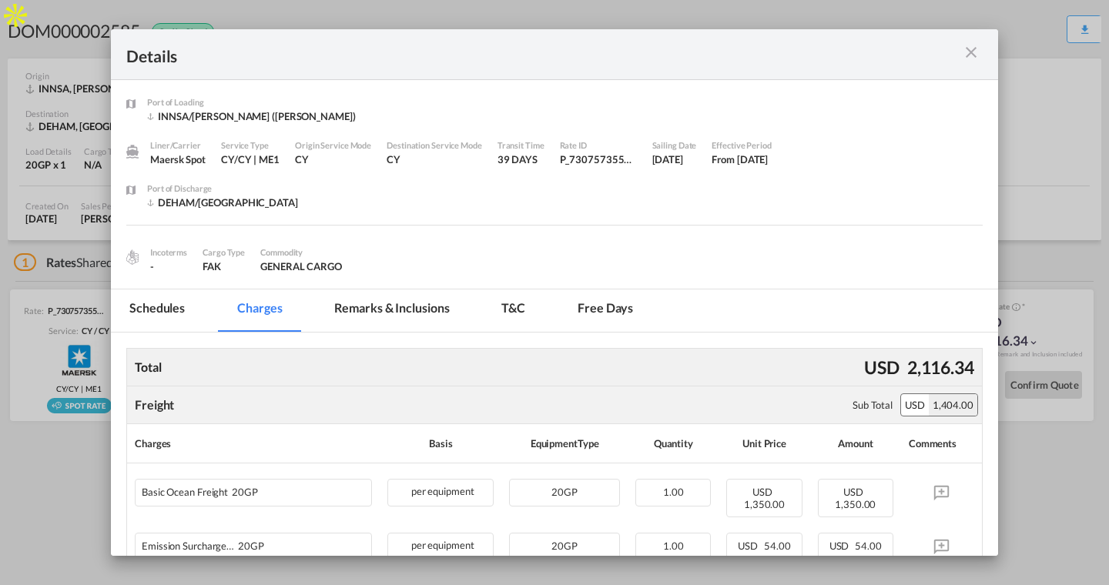
click at [966, 52] on md-icon "icon-close m-3 fg-AAA8AD cursor" at bounding box center [971, 52] width 18 height 18
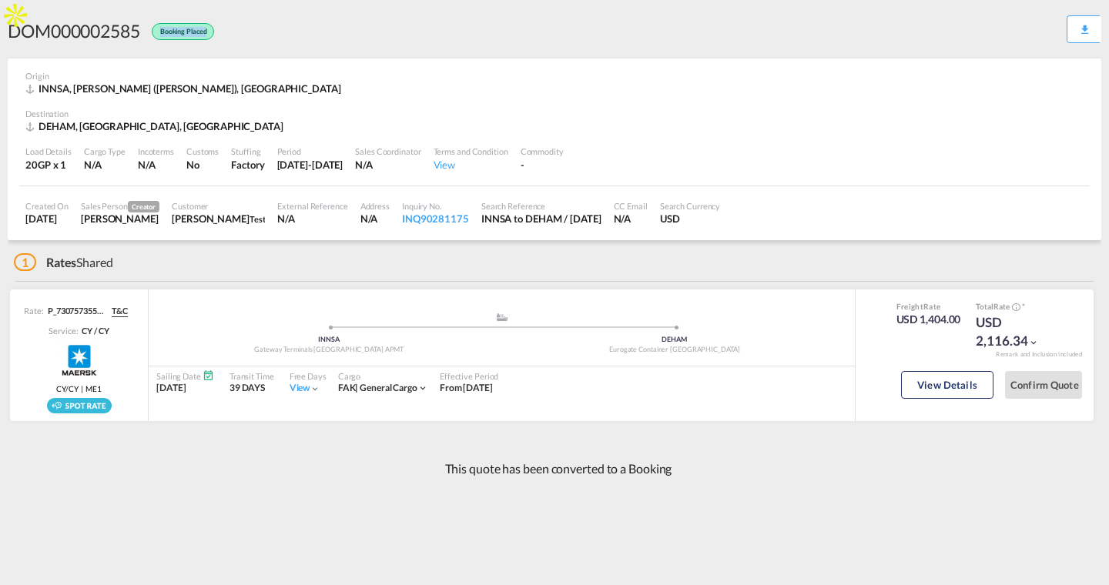
drag, startPoint x: 155, startPoint y: 25, endPoint x: 213, endPoint y: 25, distance: 58.5
click at [213, 26] on div "Booking Placed" at bounding box center [179, 30] width 79 height 25
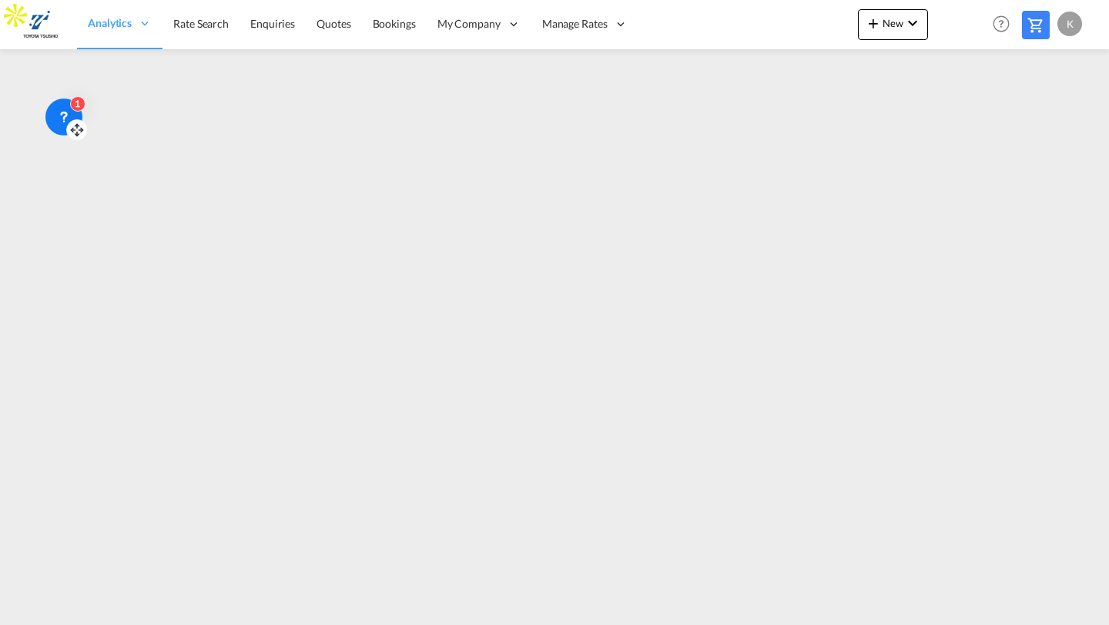
drag, startPoint x: 32, startPoint y: 31, endPoint x: 66, endPoint y: 118, distance: 93.4
click at [69, 121] on div at bounding box center [77, 130] width 22 height 22
